Goal: Task Accomplishment & Management: Manage account settings

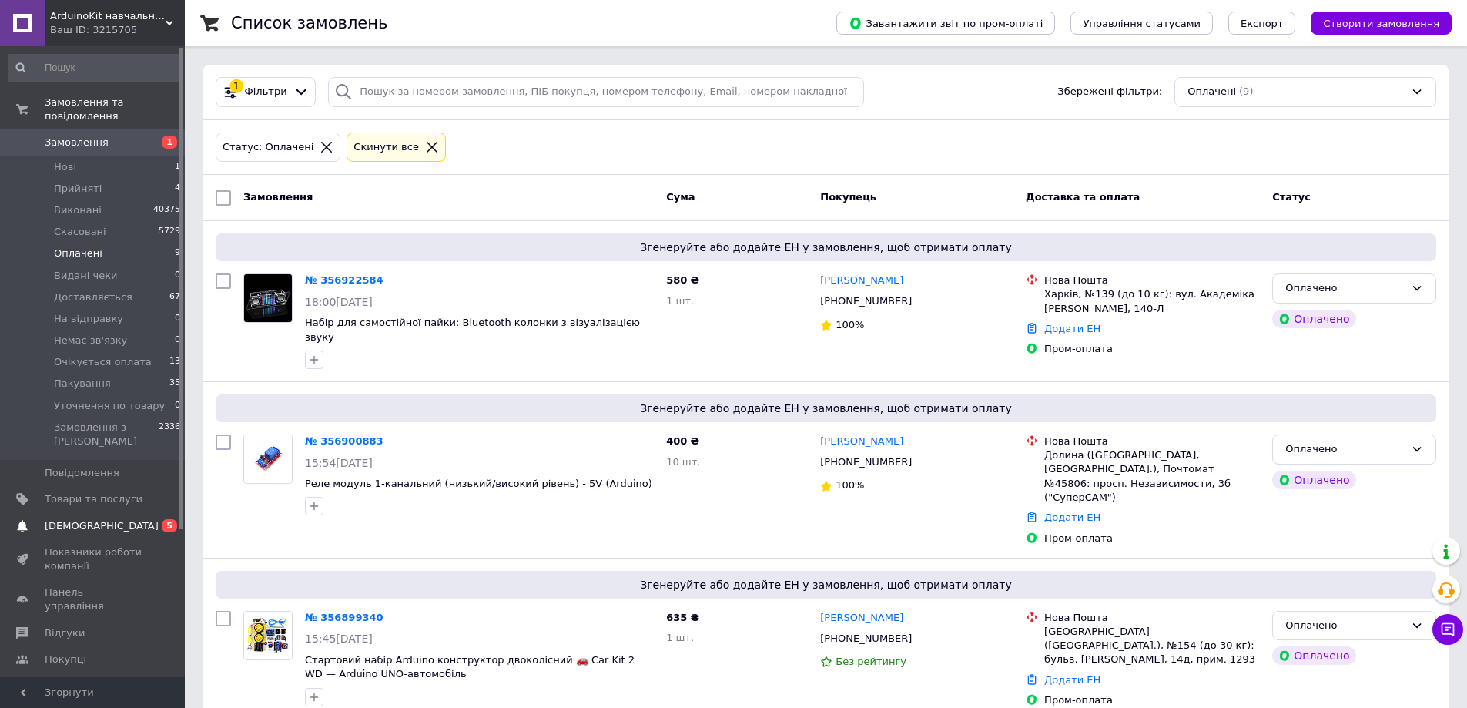
click at [79, 519] on span "[DEMOGRAPHIC_DATA]" at bounding box center [102, 526] width 114 height 14
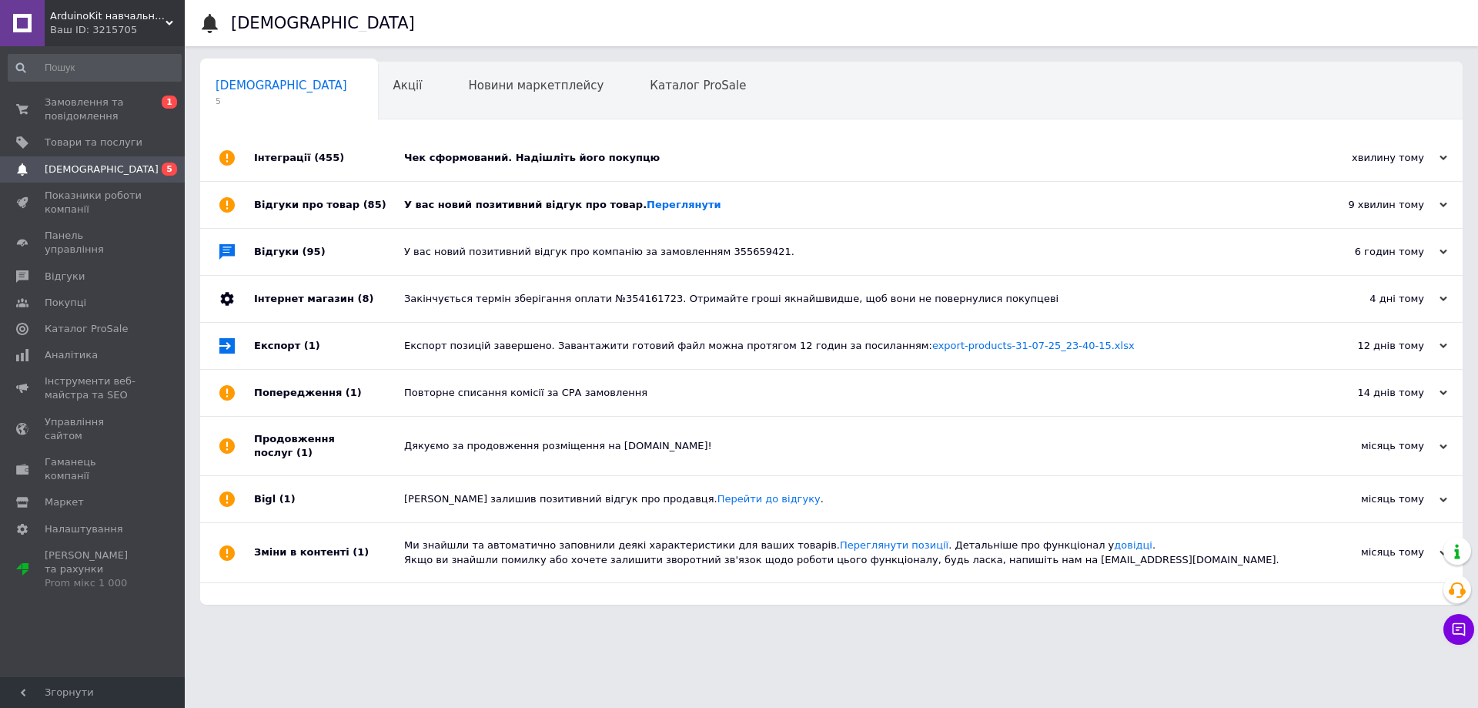
click at [709, 211] on div "У вас новий позитивний відгук про товар. [GEOGRAPHIC_DATA]" at bounding box center [848, 205] width 889 height 14
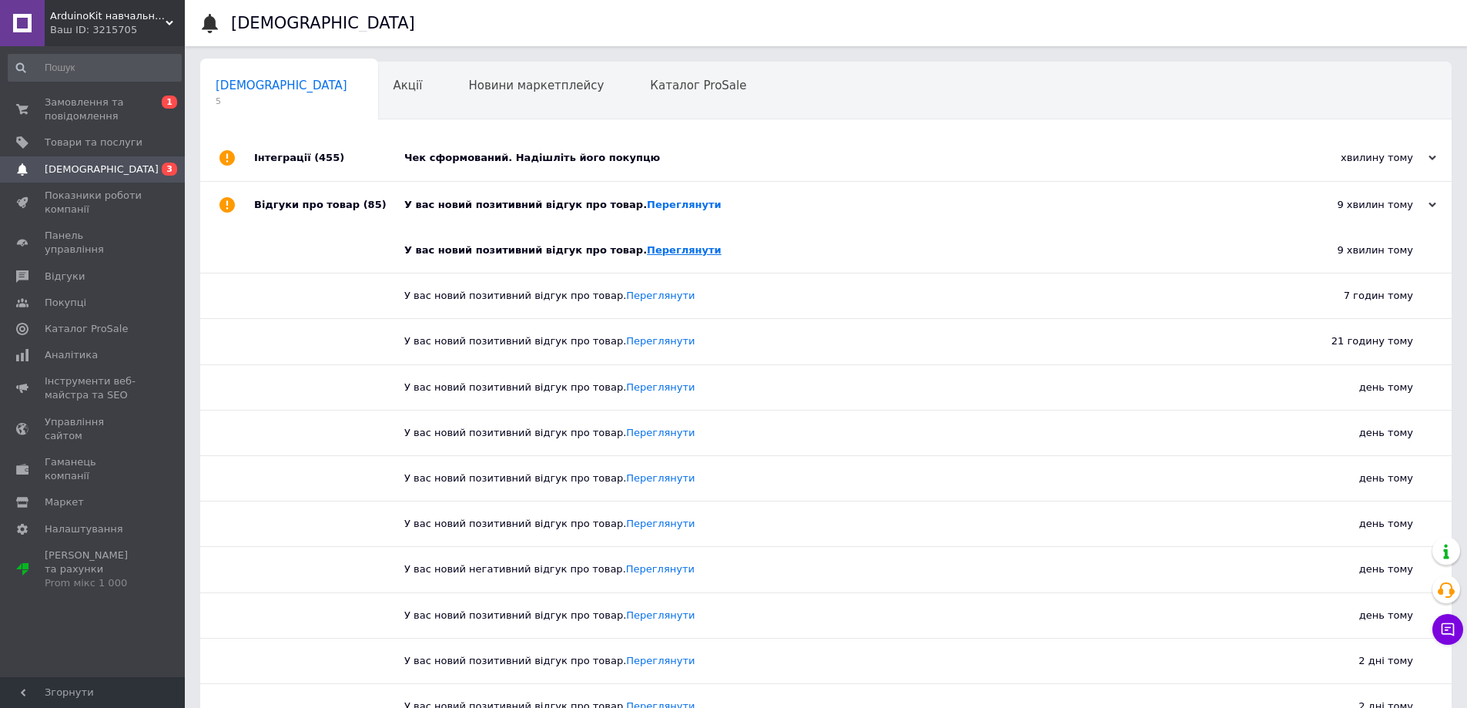
click at [654, 247] on link "Переглянути" at bounding box center [684, 250] width 75 height 12
